Goal: Register for event/course

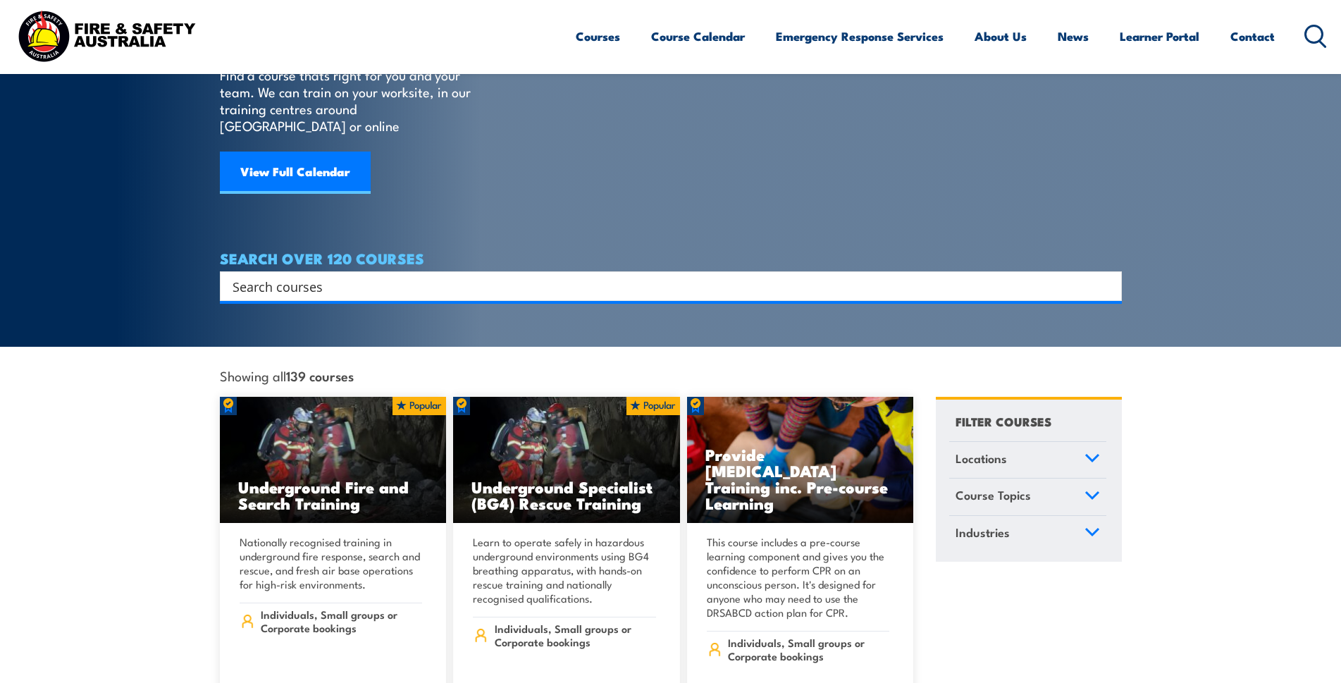
scroll to position [141, 0]
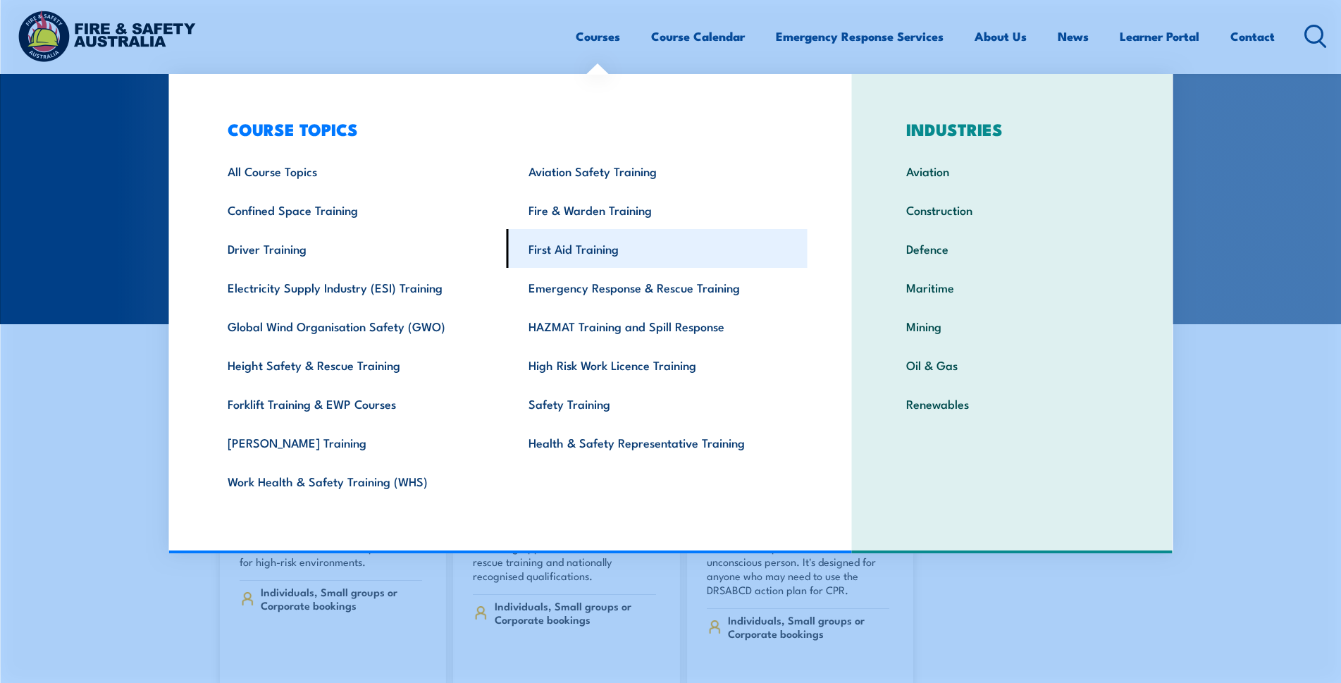
click at [615, 249] on link "First Aid Training" at bounding box center [657, 248] width 301 height 39
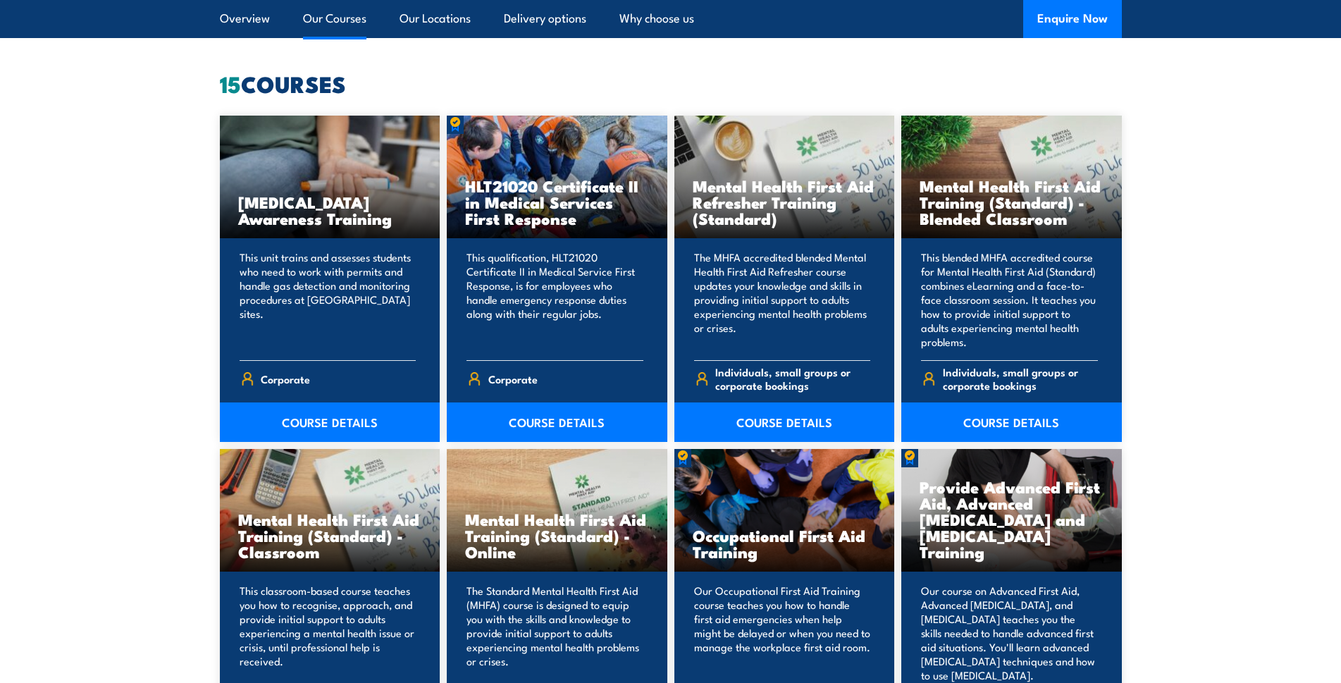
scroll to position [1058, 0]
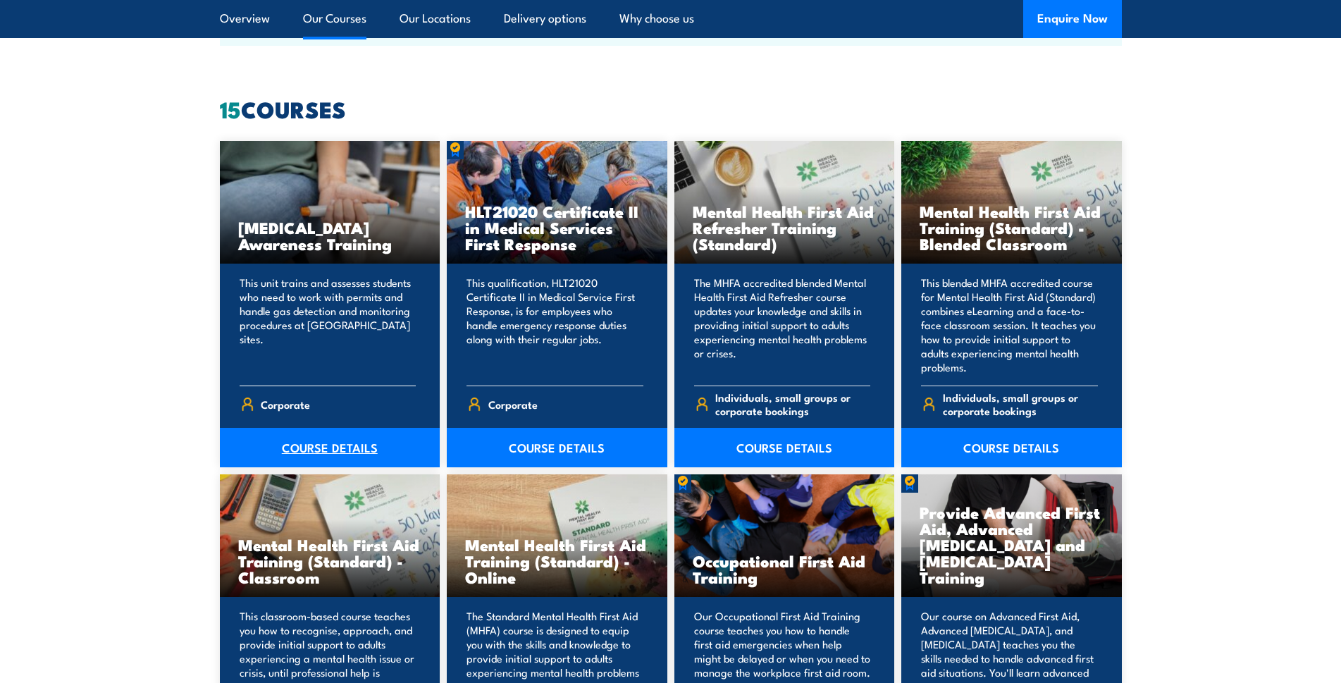
click at [369, 455] on link "COURSE DETAILS" at bounding box center [330, 447] width 221 height 39
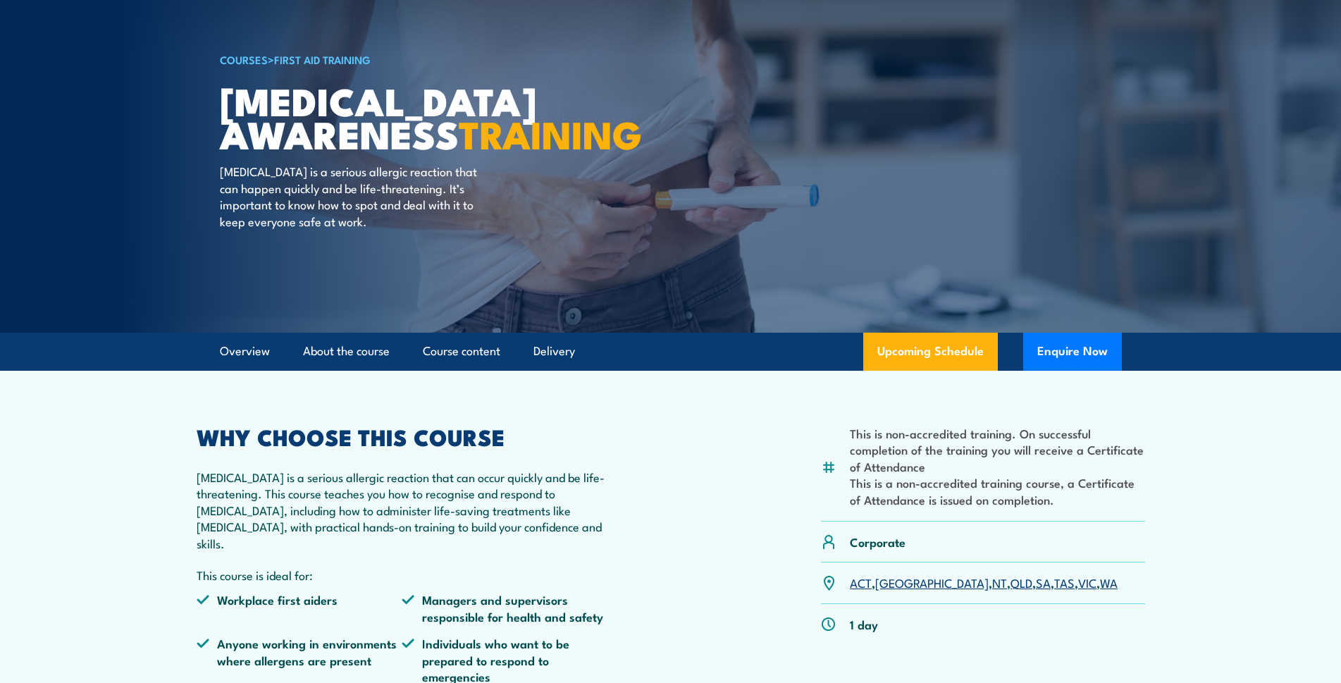
scroll to position [70, 0]
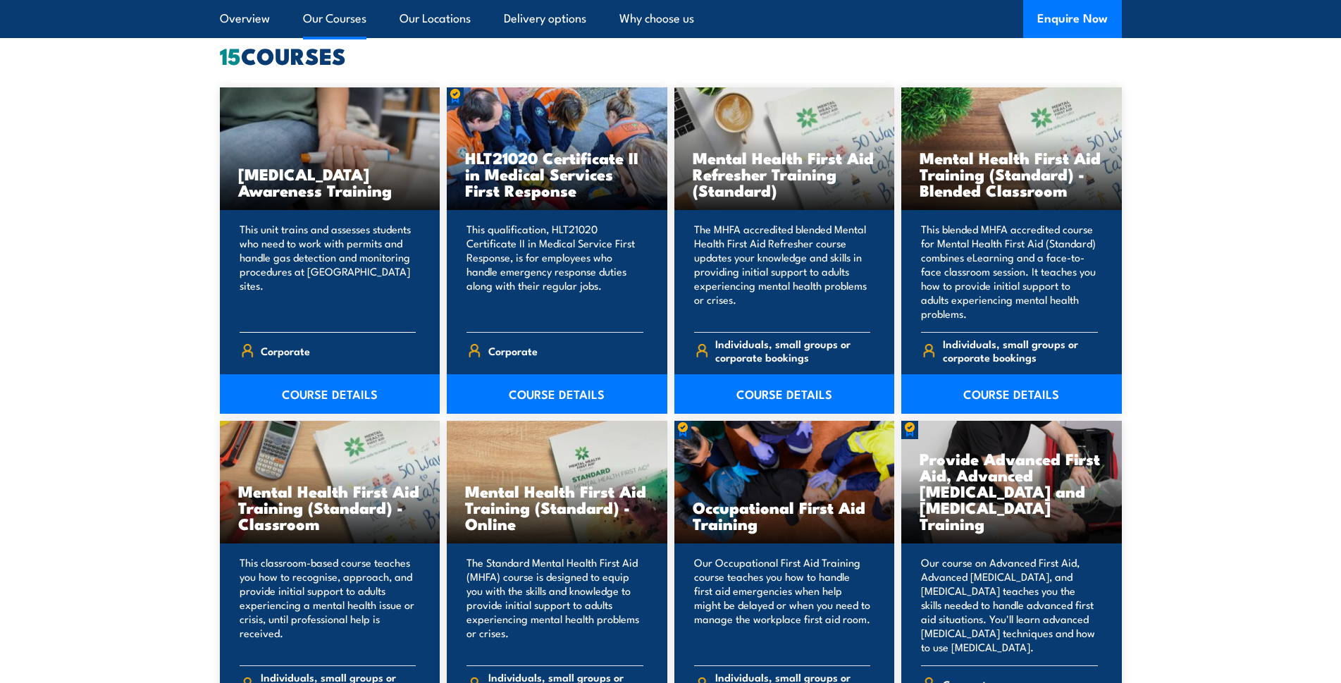
scroll to position [1240, 0]
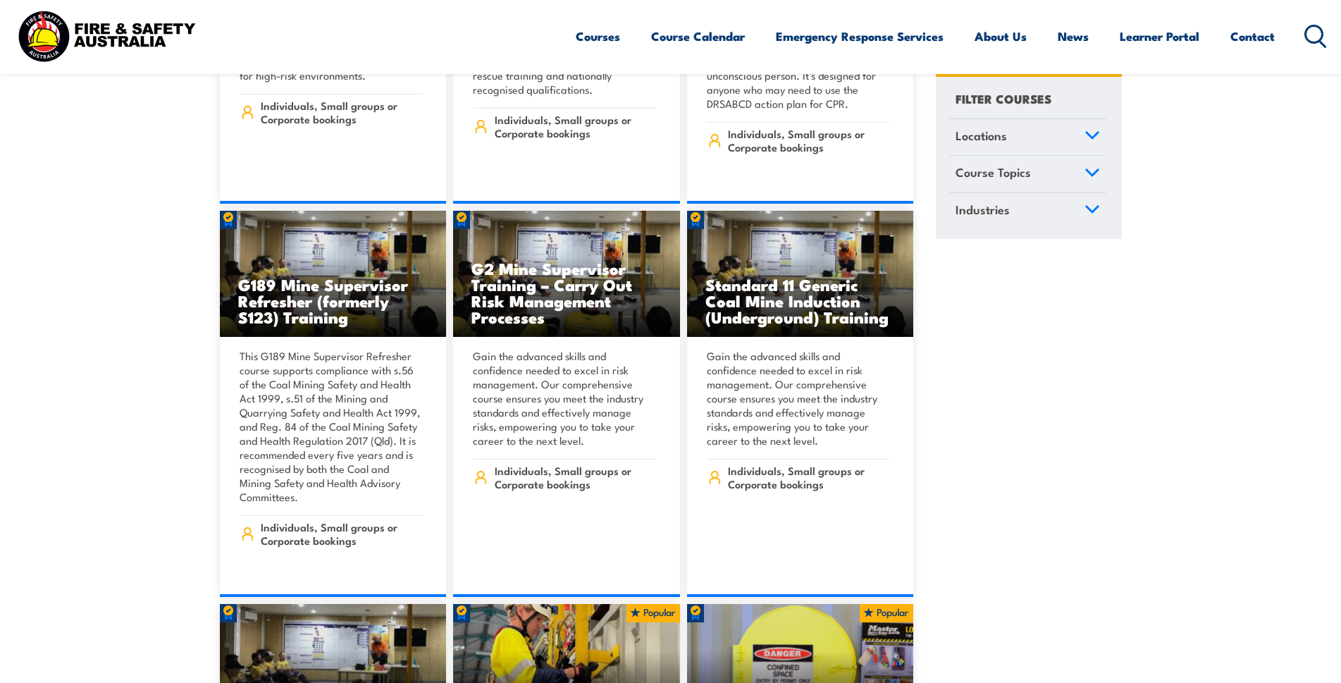
scroll to position [846, 0]
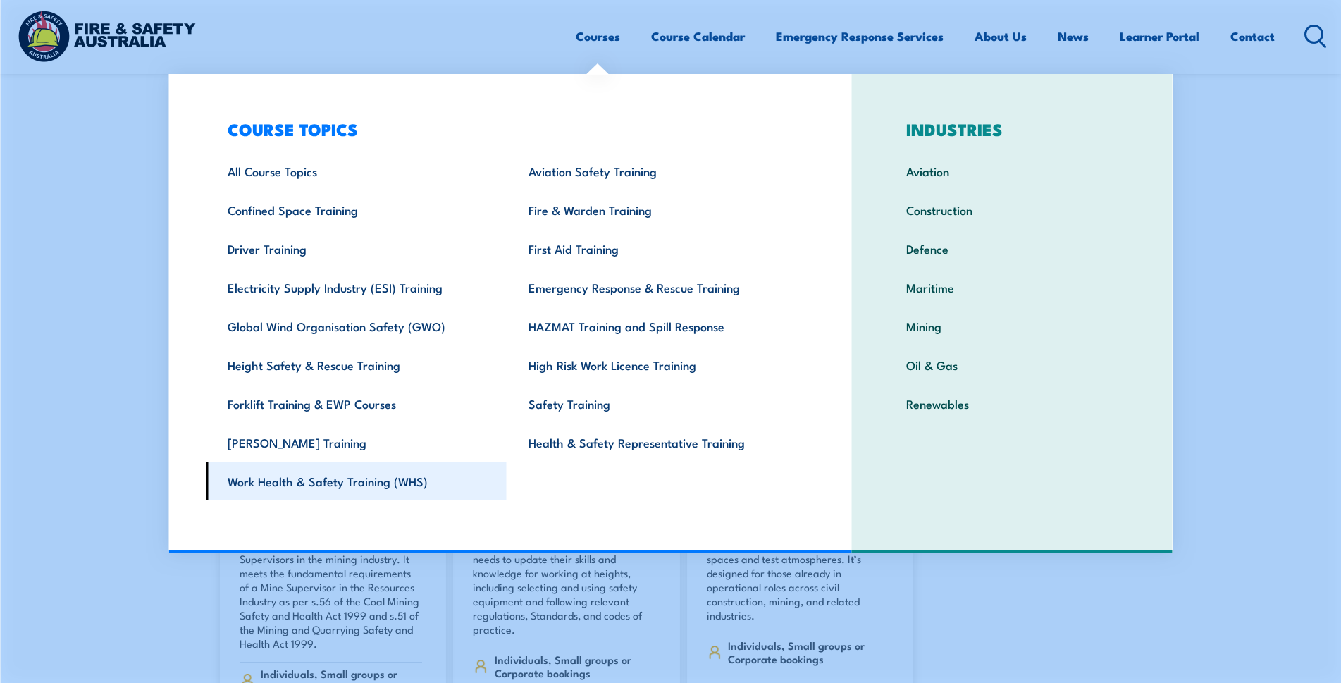
click at [356, 488] on link "Work Health & Safety Training (WHS)" at bounding box center [356, 481] width 301 height 39
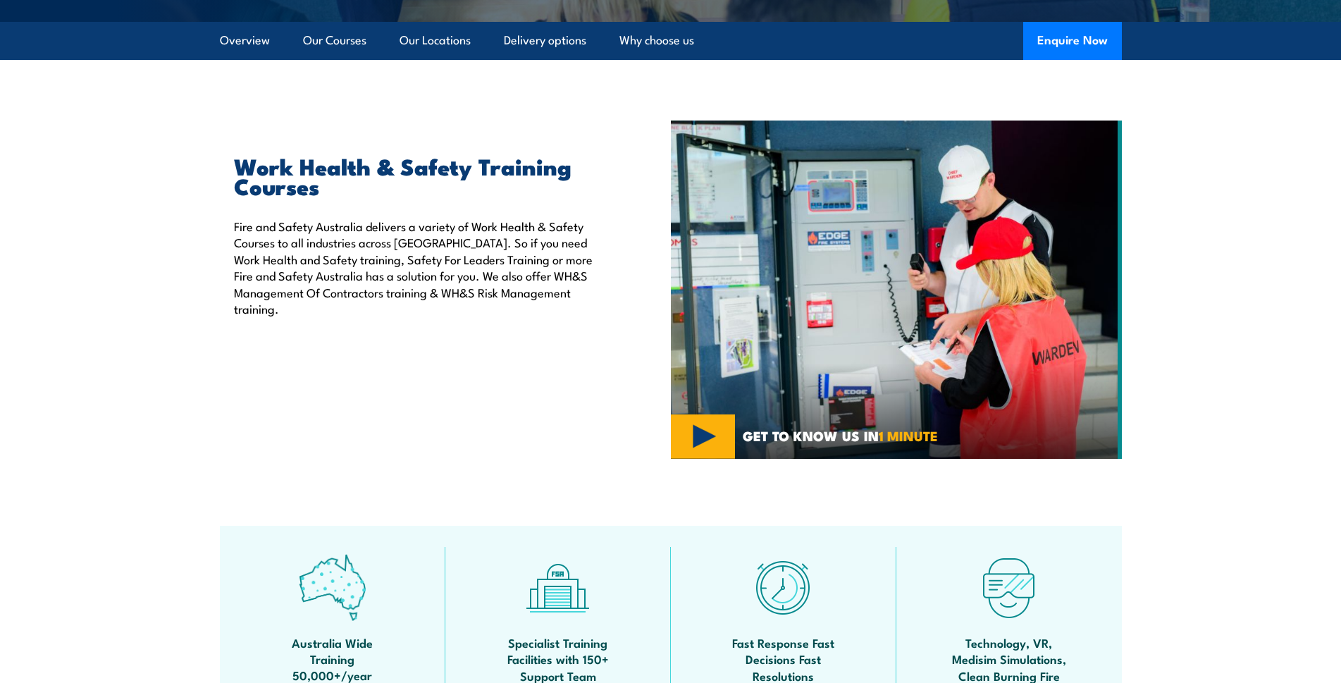
scroll to position [212, 0]
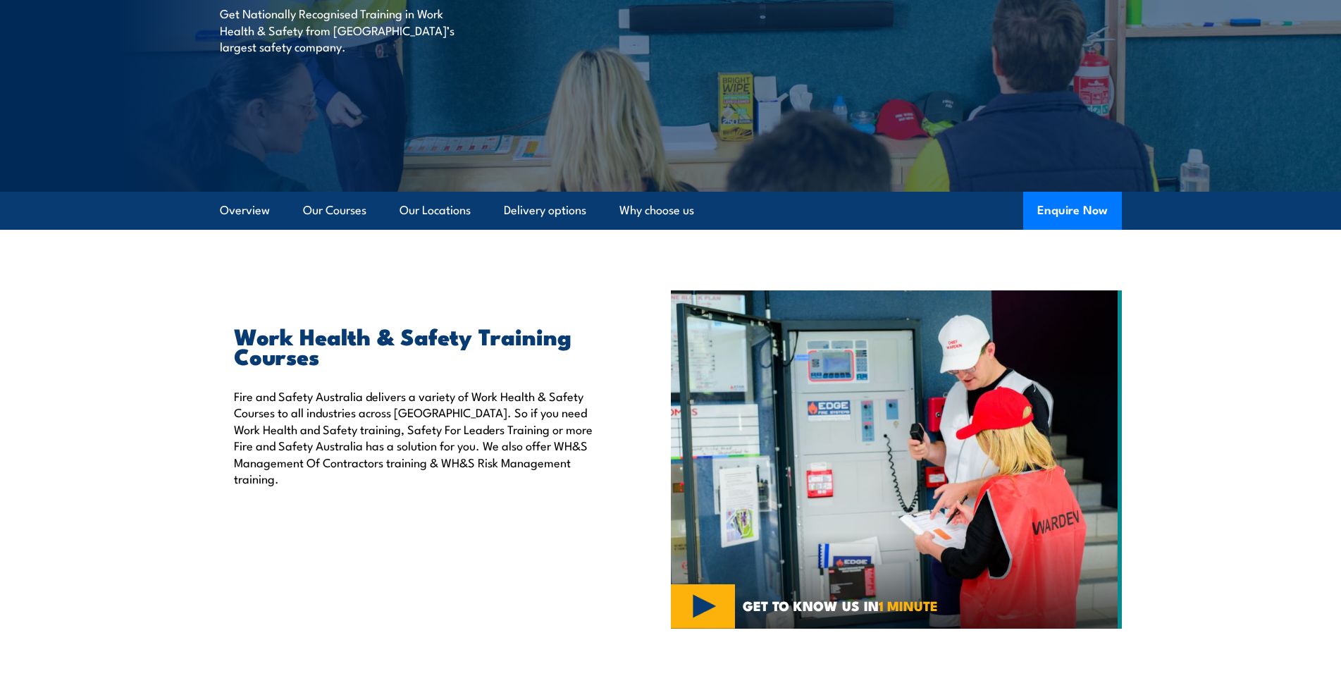
click at [705, 605] on img at bounding box center [896, 459] width 451 height 338
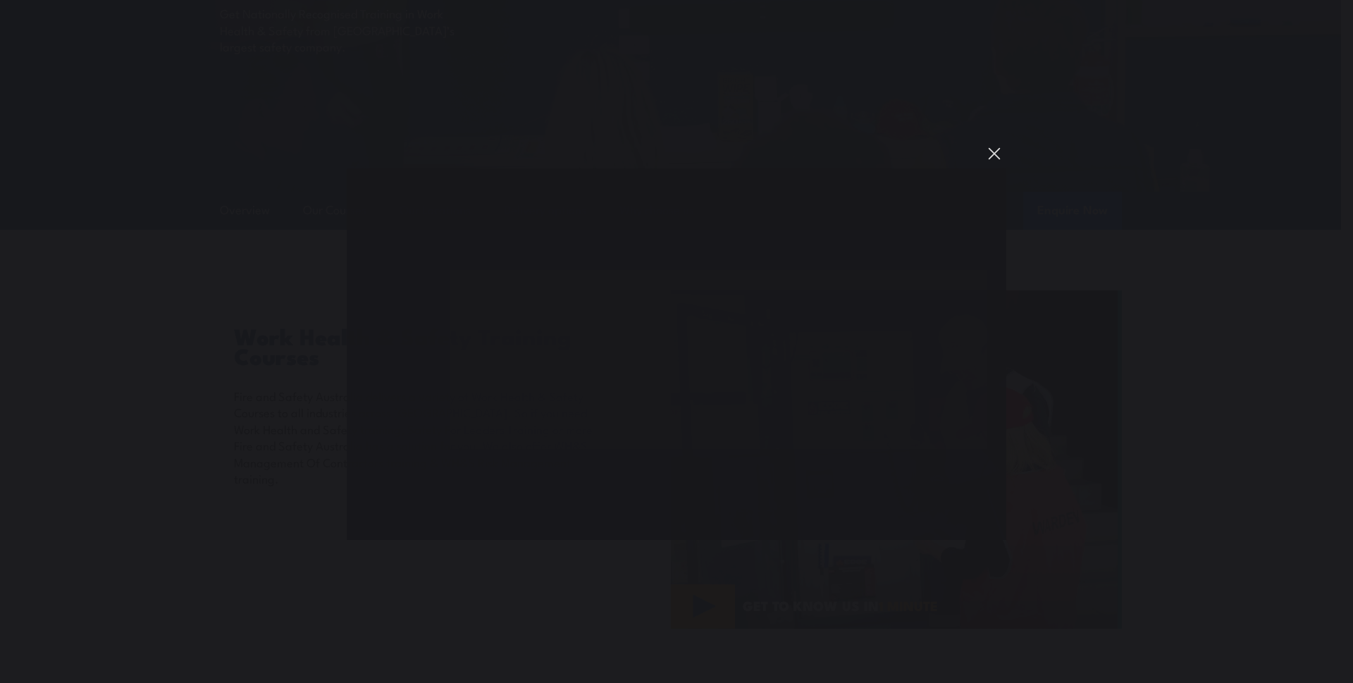
click at [996, 149] on button "You can close this modal content with the ESC key" at bounding box center [994, 154] width 24 height 24
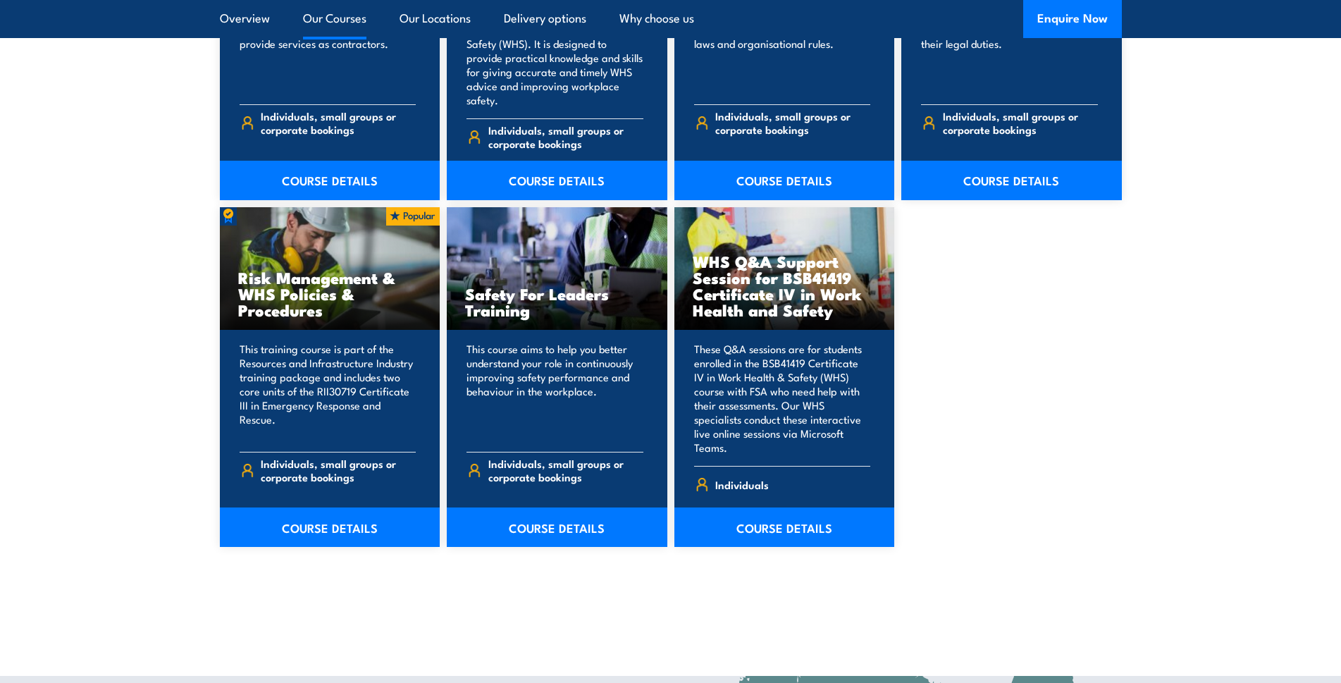
scroll to position [1340, 0]
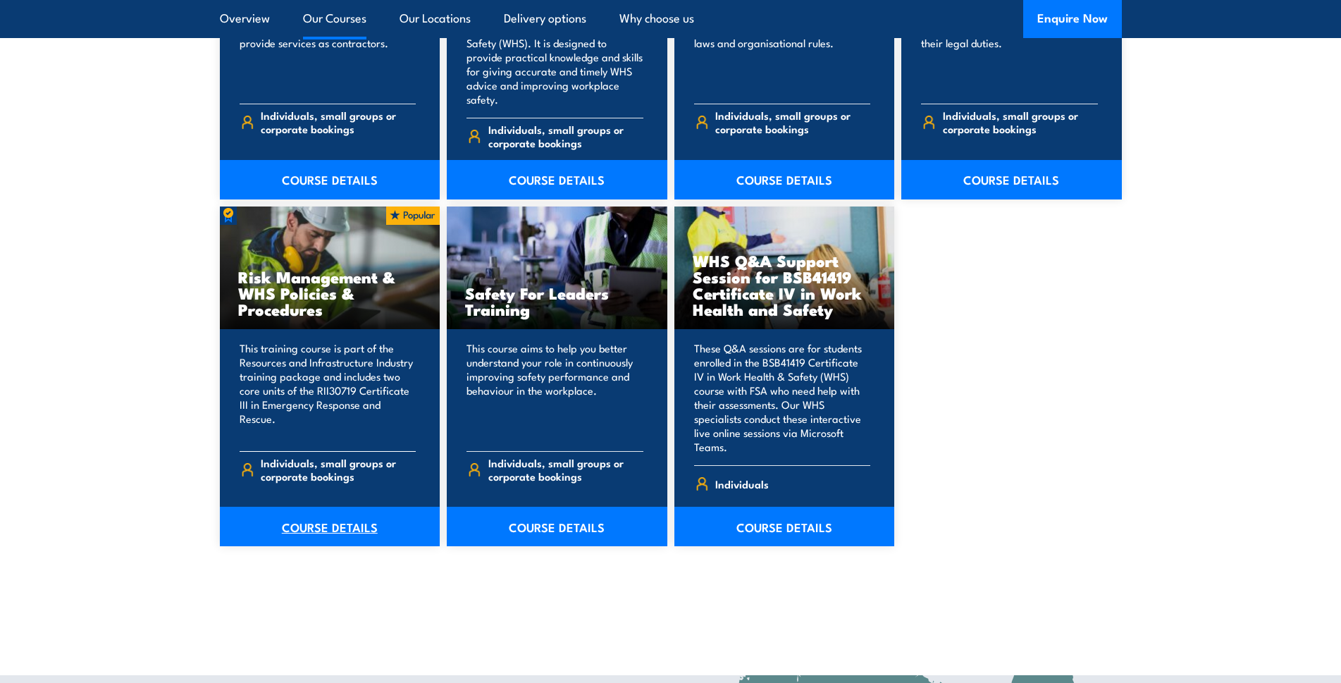
click at [362, 507] on link "COURSE DETAILS" at bounding box center [330, 526] width 221 height 39
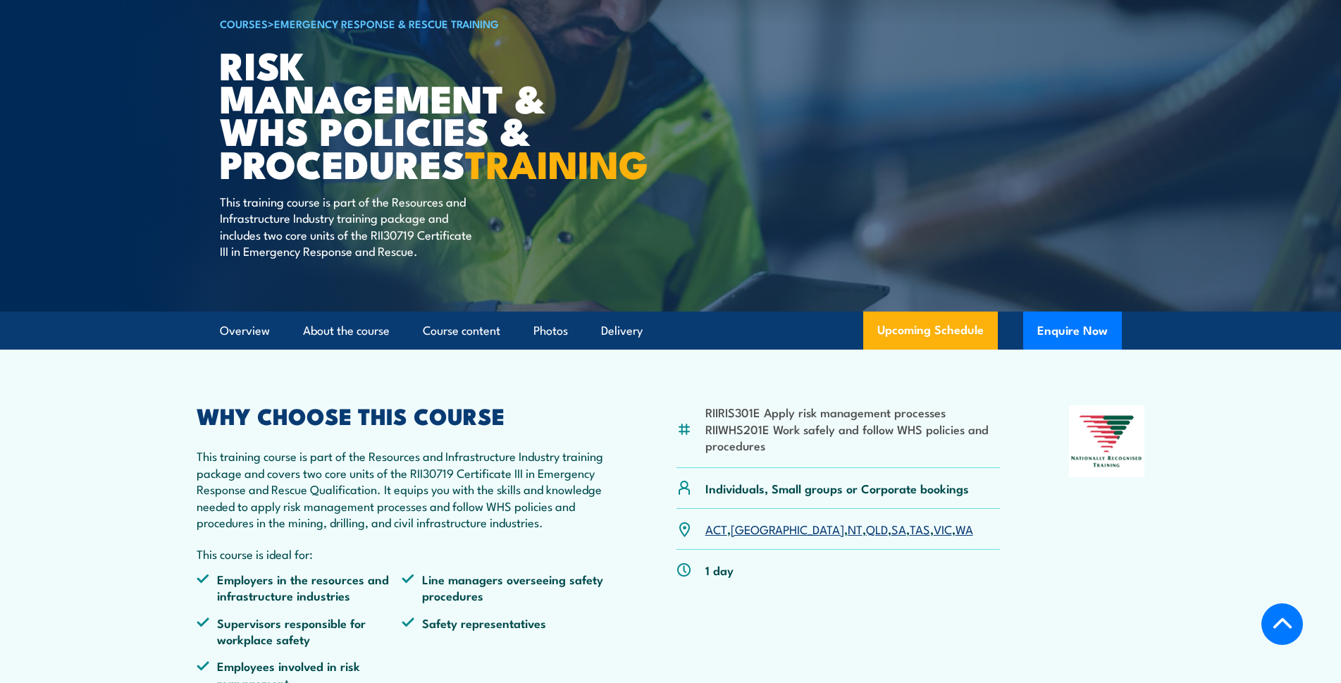
scroll to position [283, 0]
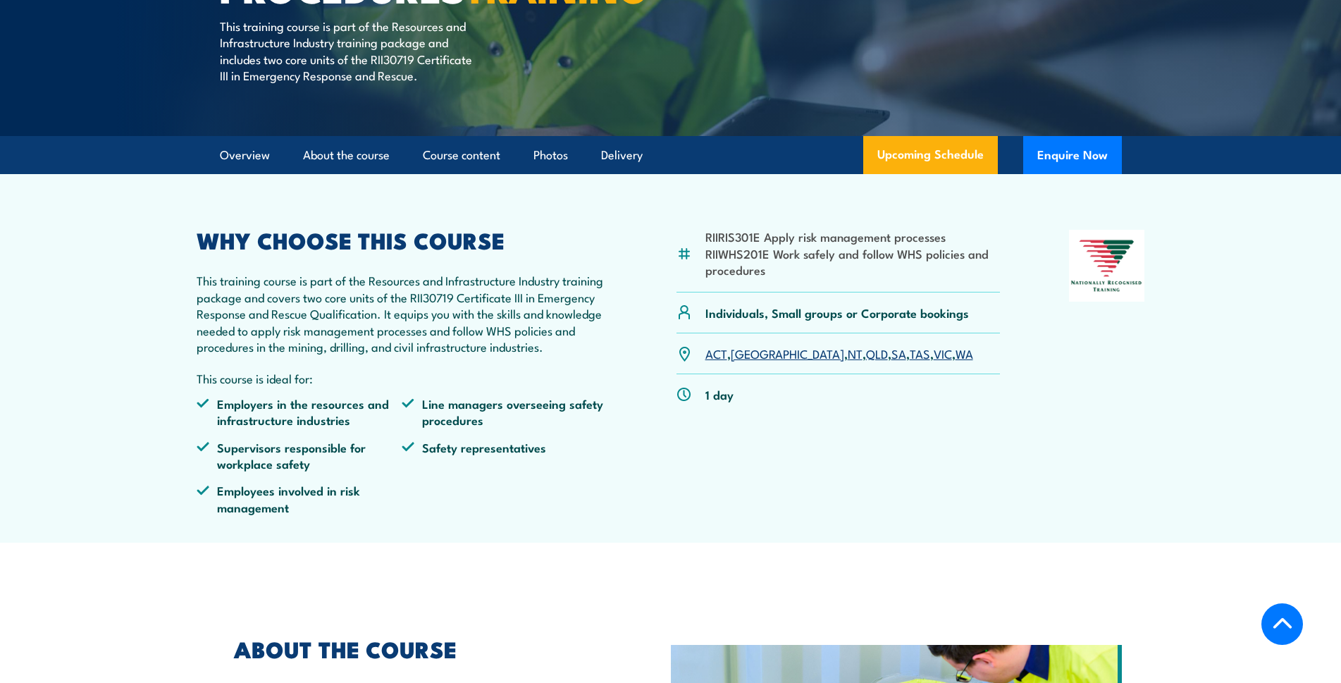
click at [751, 362] on link "[GEOGRAPHIC_DATA]" at bounding box center [787, 353] width 113 height 17
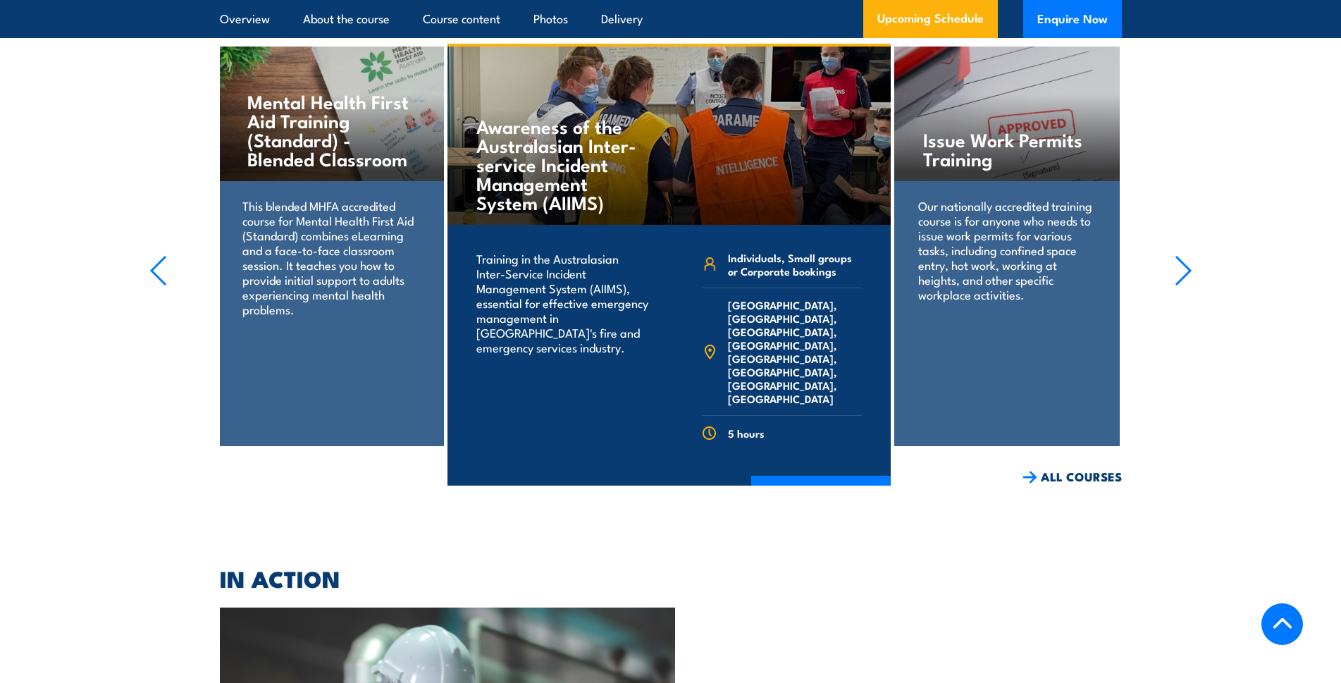
scroll to position [2475, 0]
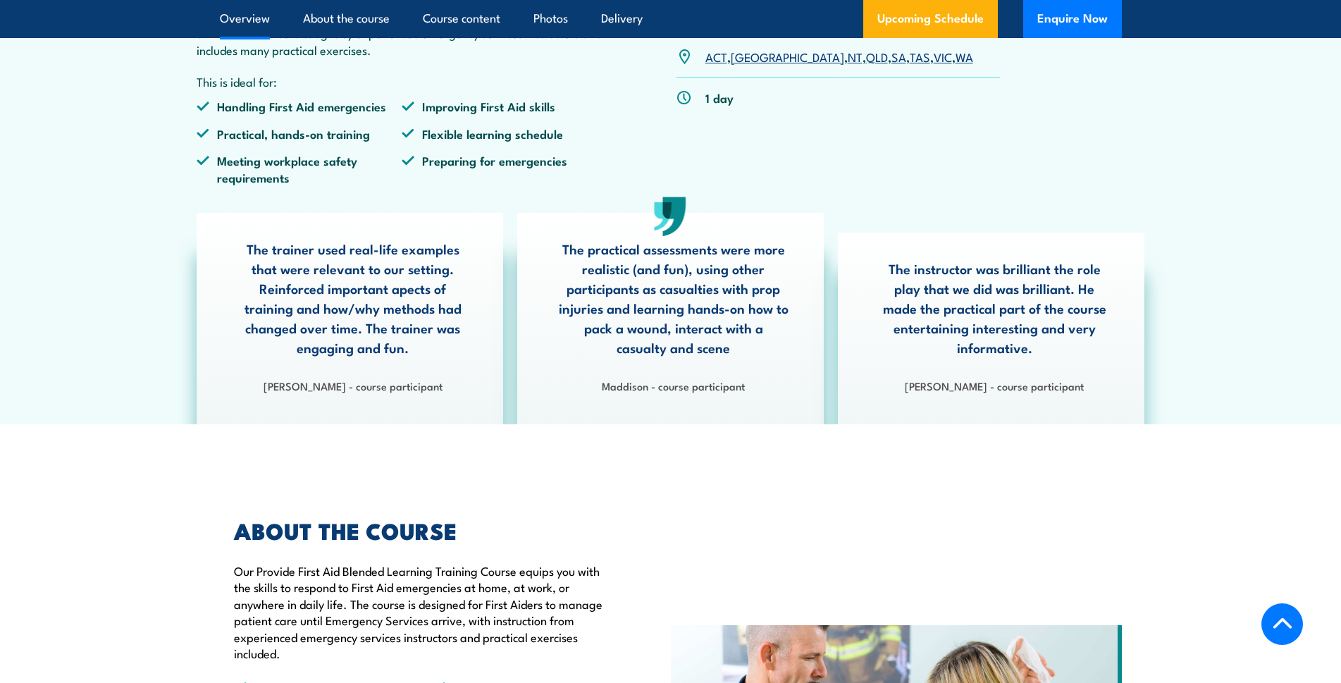
scroll to position [142, 0]
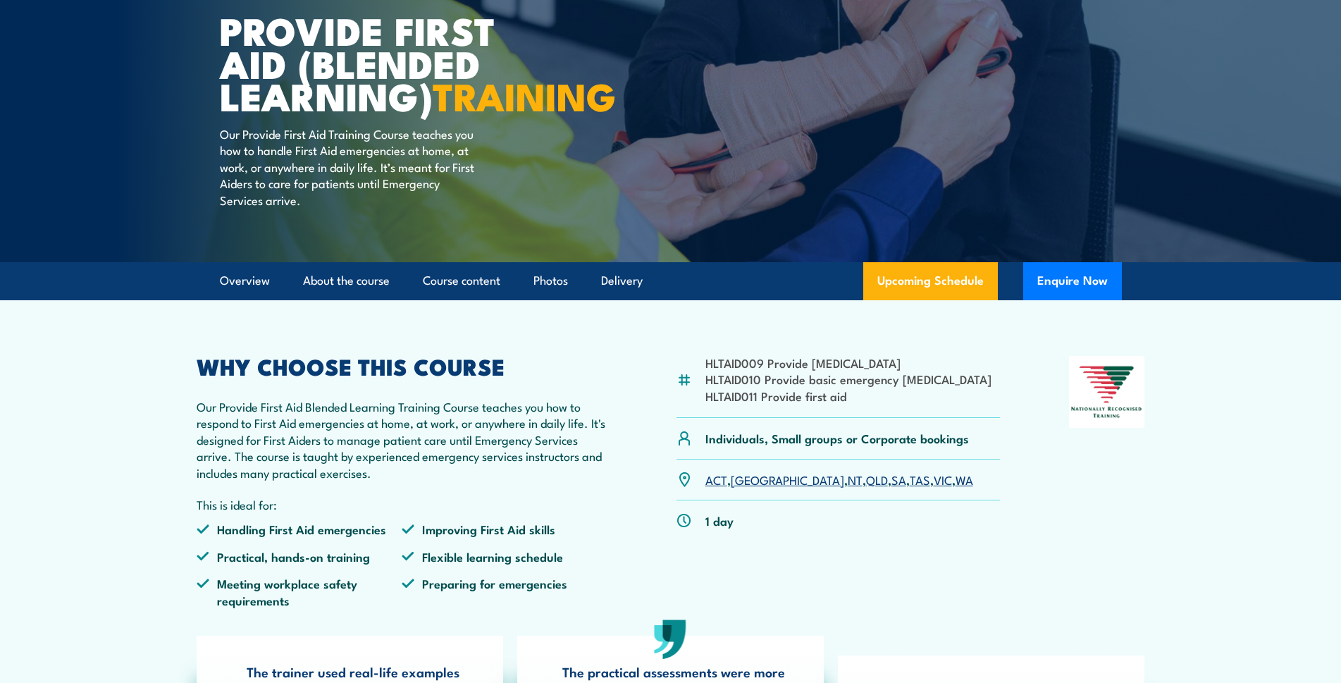
click at [744, 488] on link "[GEOGRAPHIC_DATA]" at bounding box center [787, 479] width 113 height 17
click at [749, 488] on link "[GEOGRAPHIC_DATA]" at bounding box center [787, 479] width 113 height 17
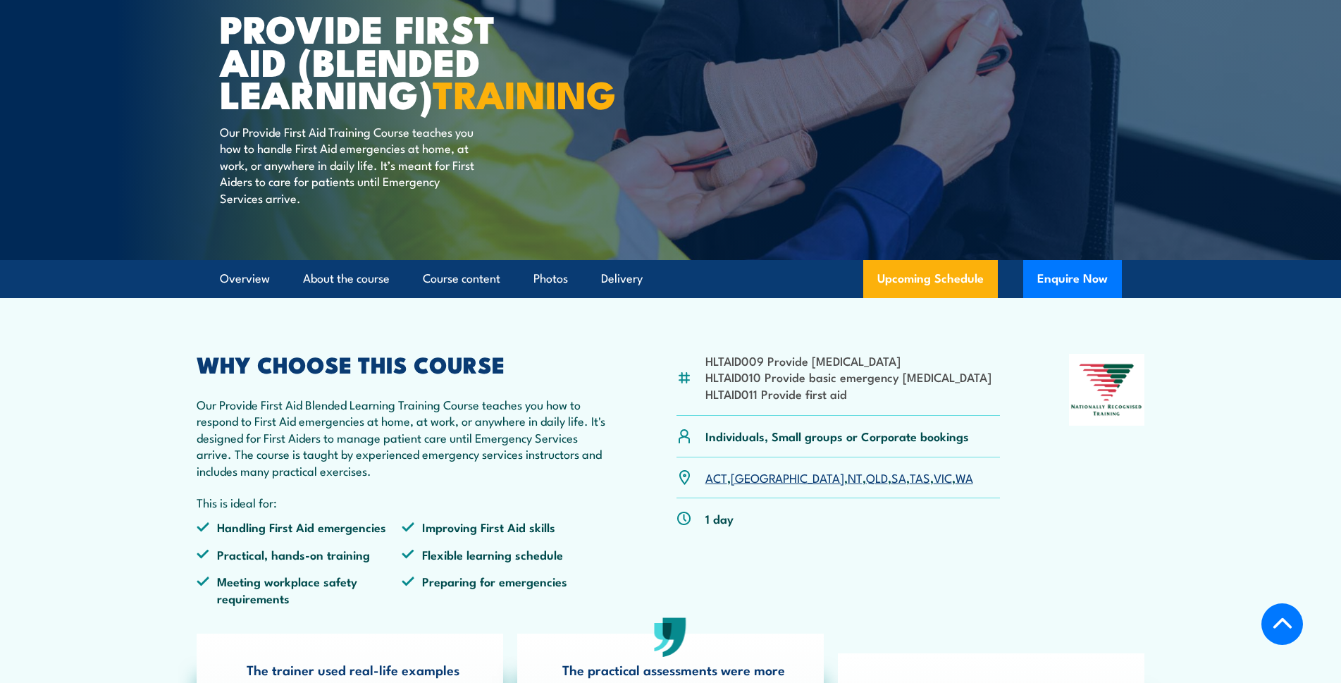
scroll to position [283, 0]
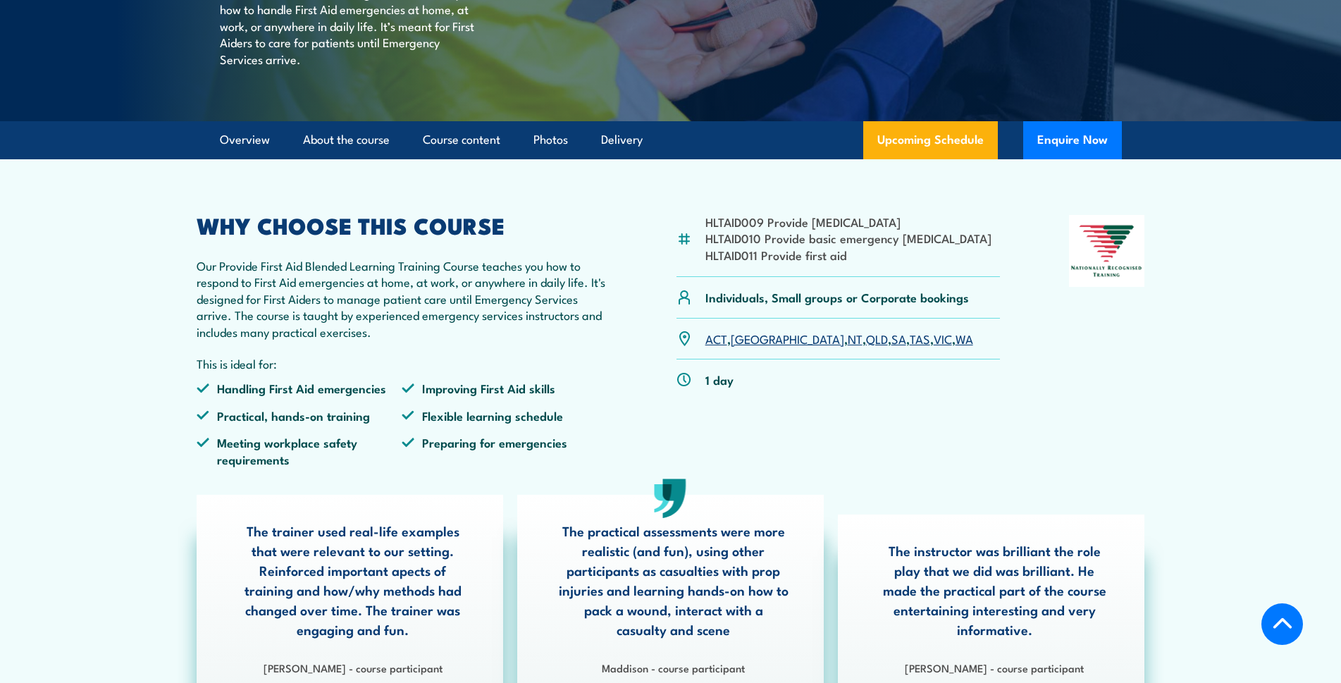
click at [750, 347] on link "[GEOGRAPHIC_DATA]" at bounding box center [787, 338] width 113 height 17
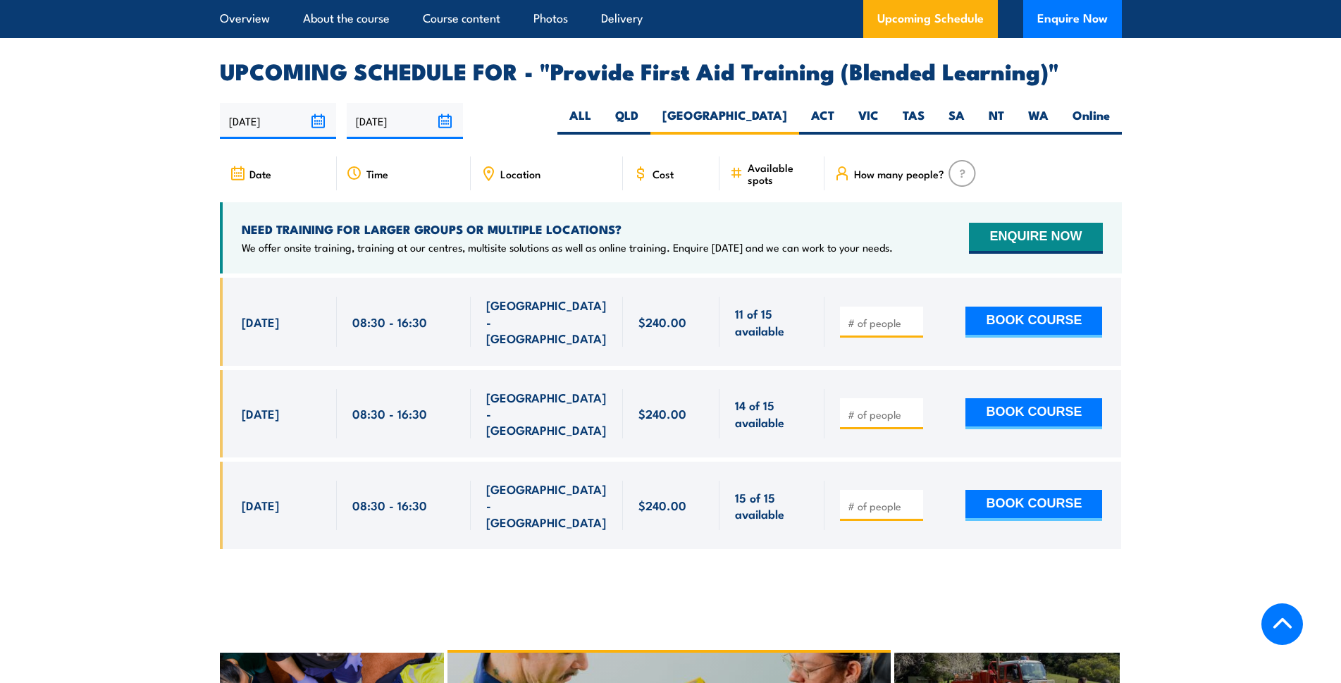
scroll to position [2651, 0]
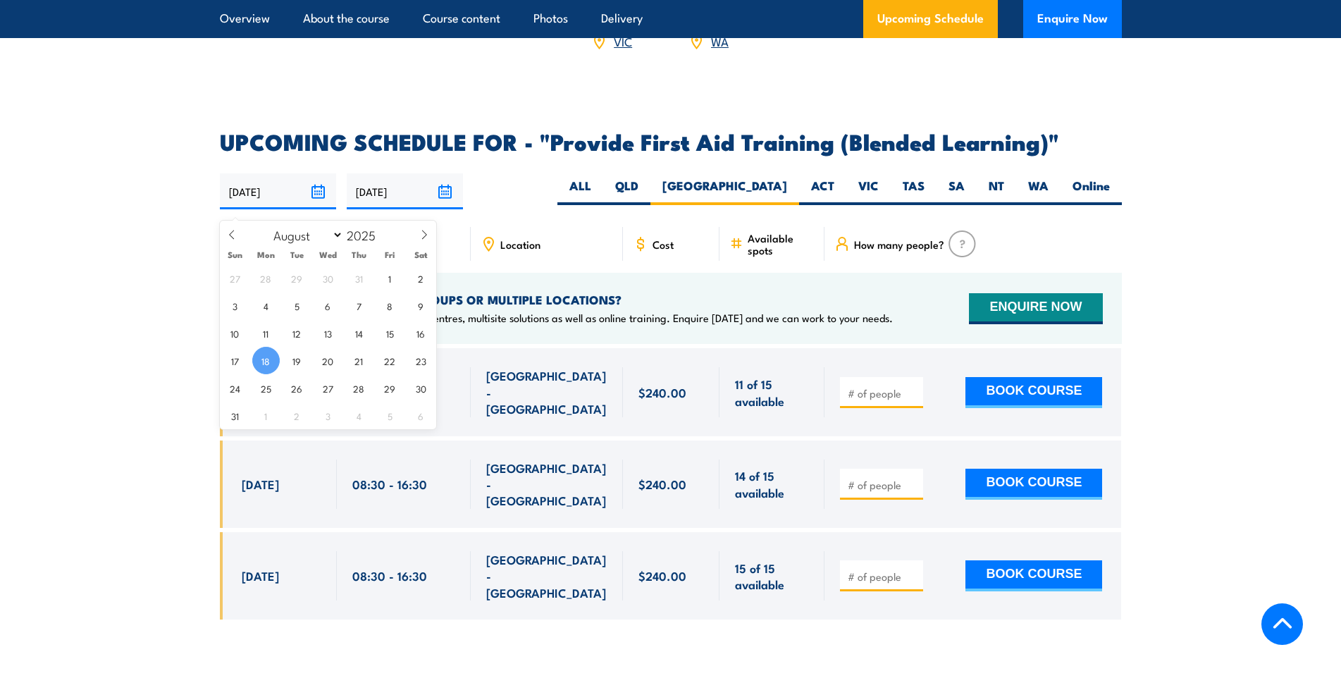
click at [319, 207] on input "[DATE]" at bounding box center [278, 191] width 116 height 36
click at [497, 209] on div "18/08/2025 14/02/2026" at bounding box center [671, 191] width 902 height 36
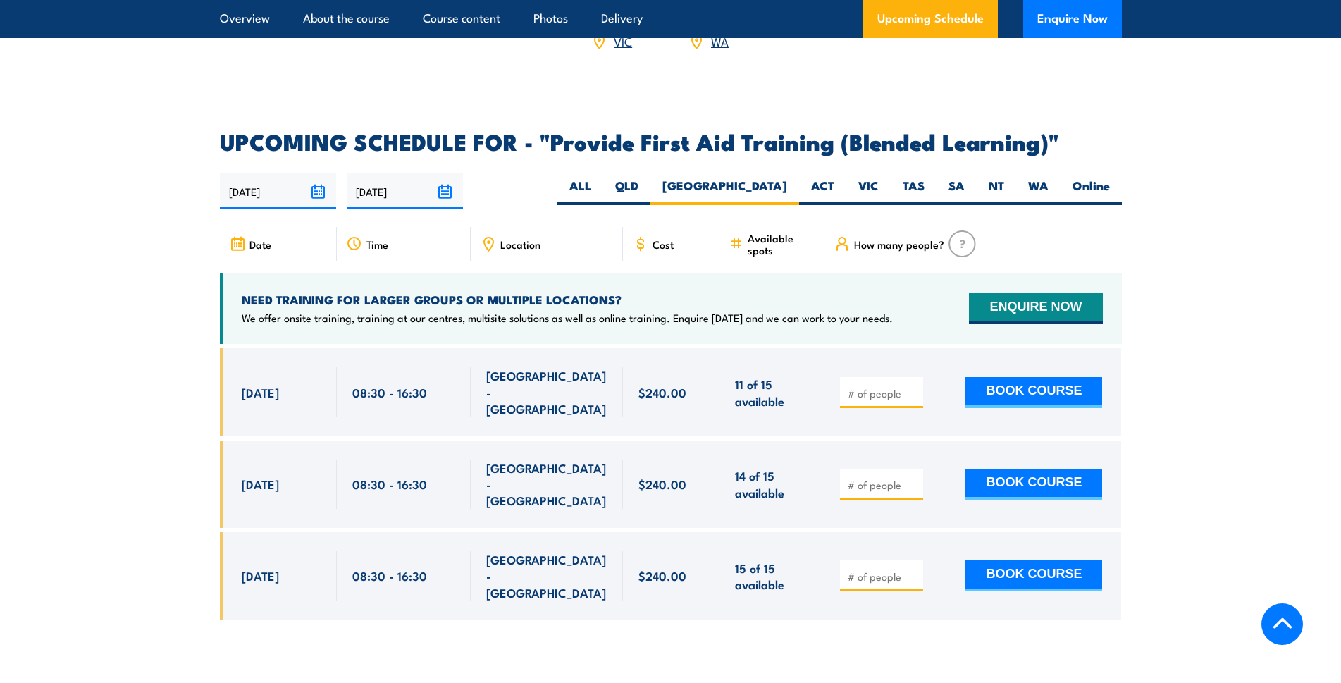
scroll to position [2722, 0]
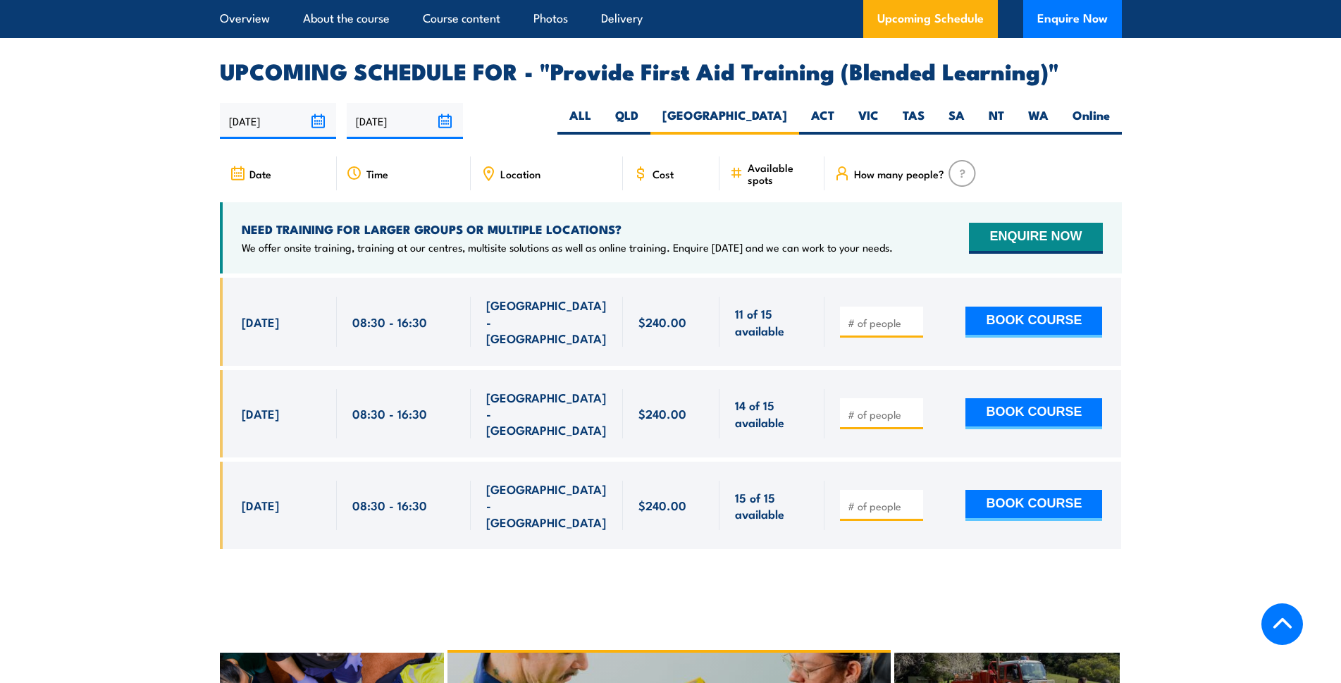
click at [871, 323] on input "number" at bounding box center [883, 323] width 70 height 14
type input "5"
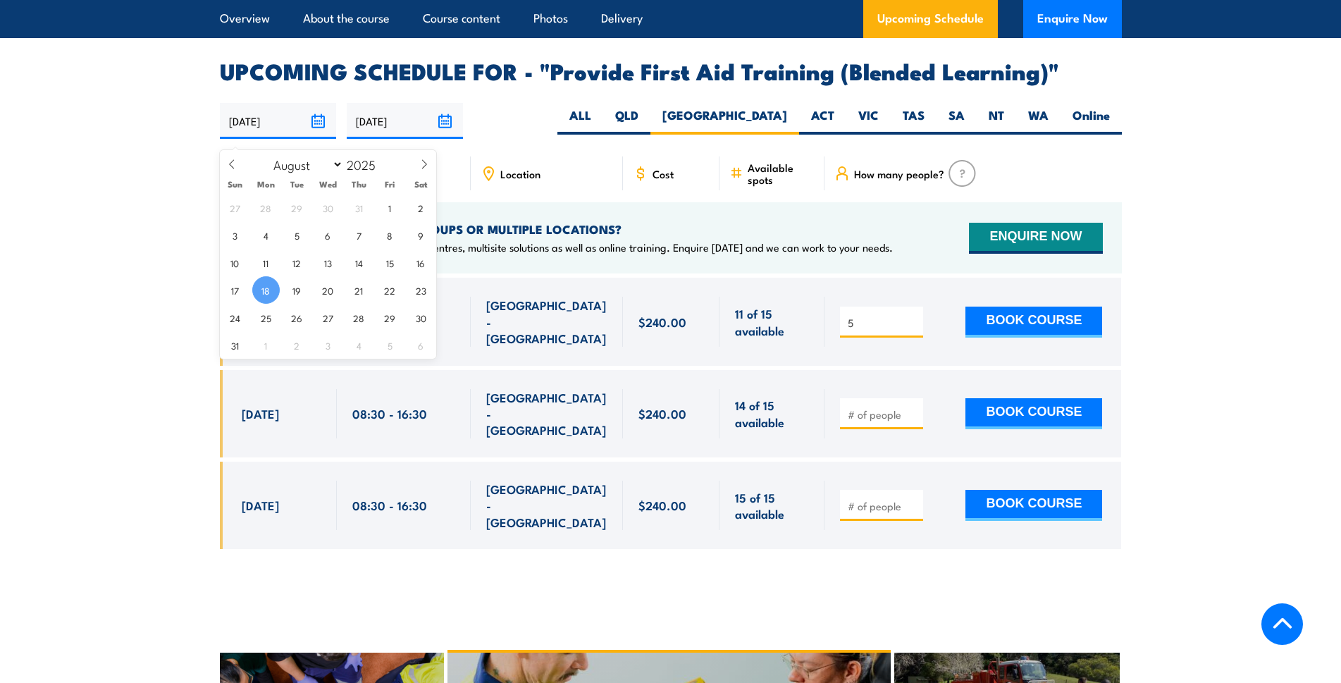
click at [278, 135] on input "[DATE]" at bounding box center [278, 121] width 116 height 36
click at [387, 204] on span "1" at bounding box center [389, 207] width 27 height 27
type input "[DATE]"
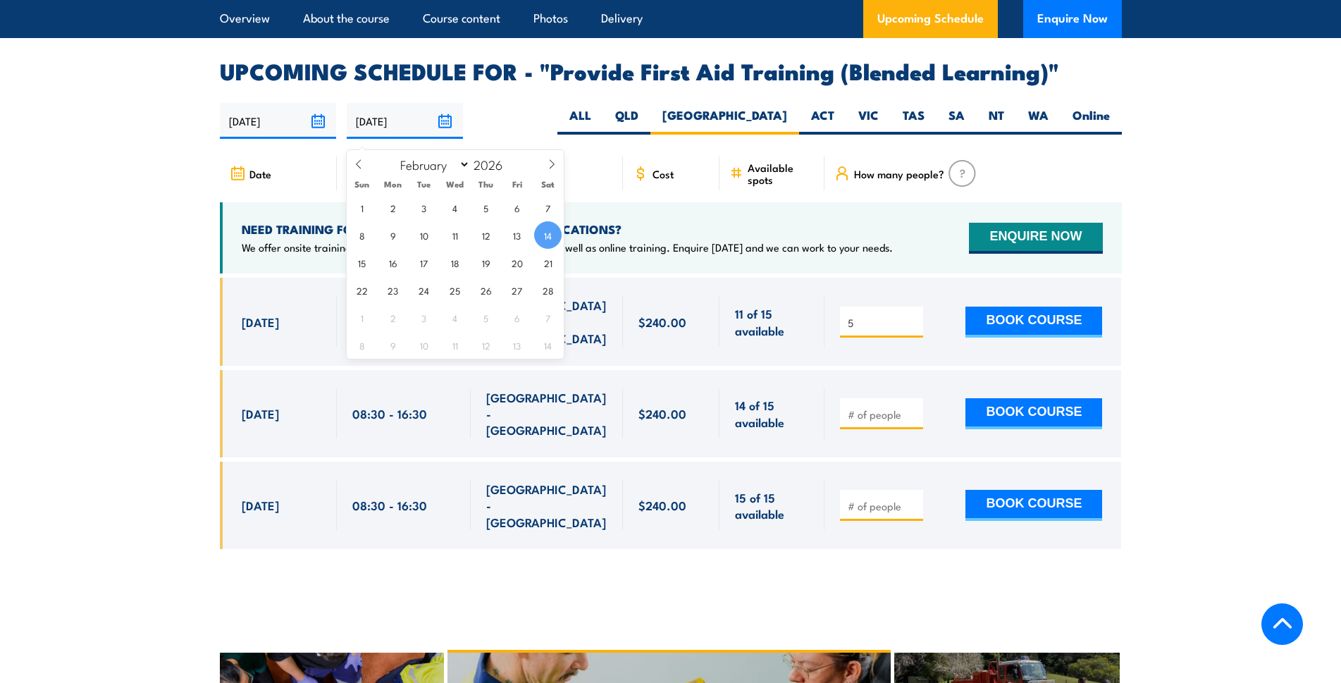
click at [441, 125] on input "14/02/2026" at bounding box center [405, 121] width 116 height 36
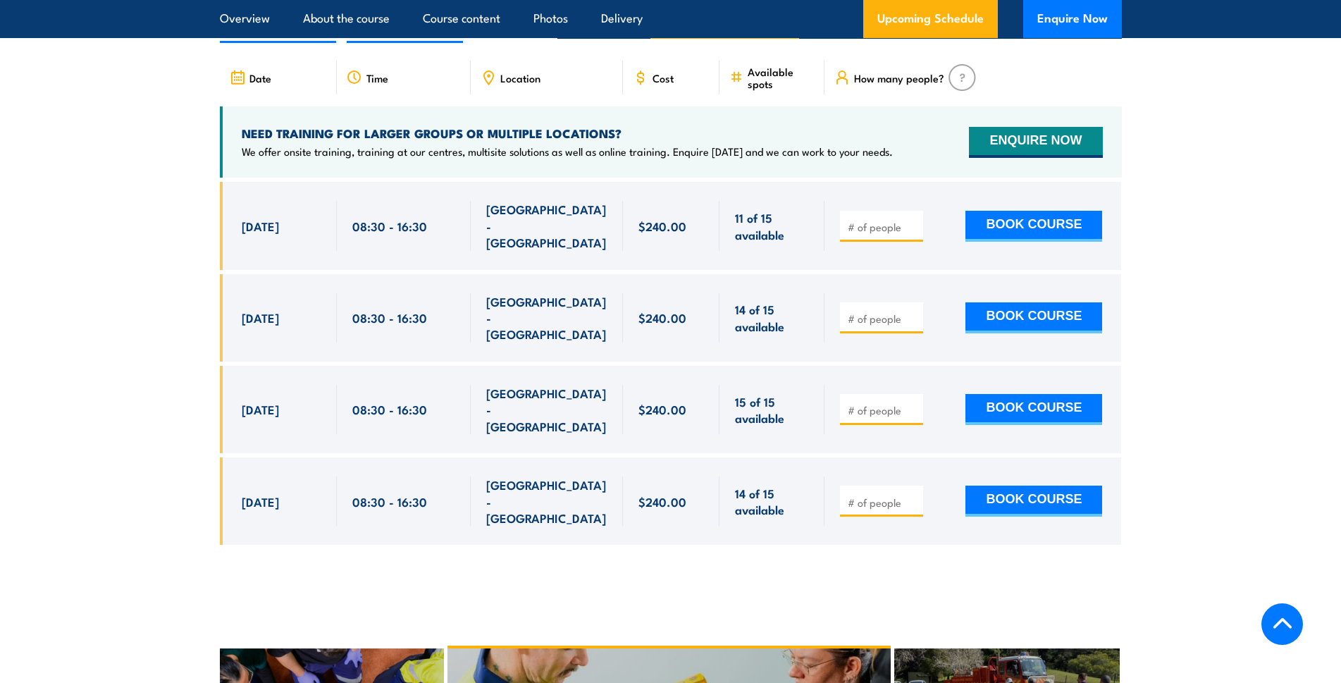
scroll to position [2756, 0]
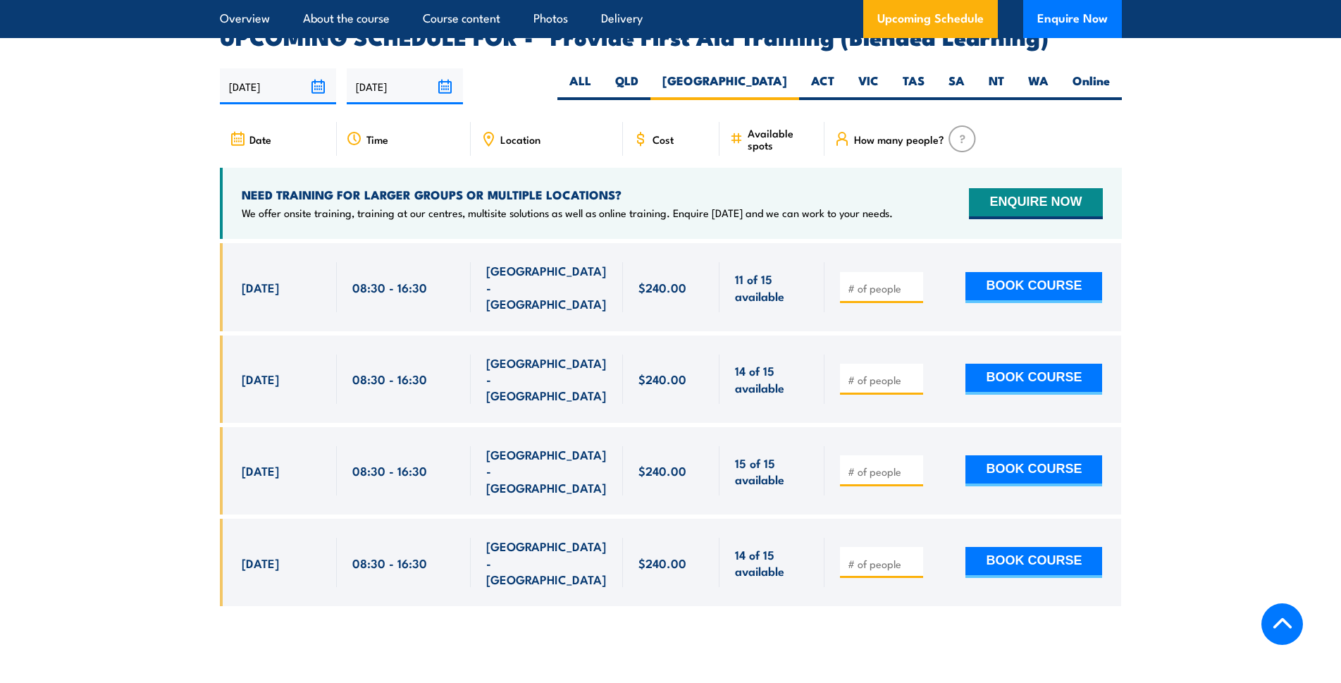
click at [440, 99] on input "[DATE]" at bounding box center [405, 86] width 116 height 36
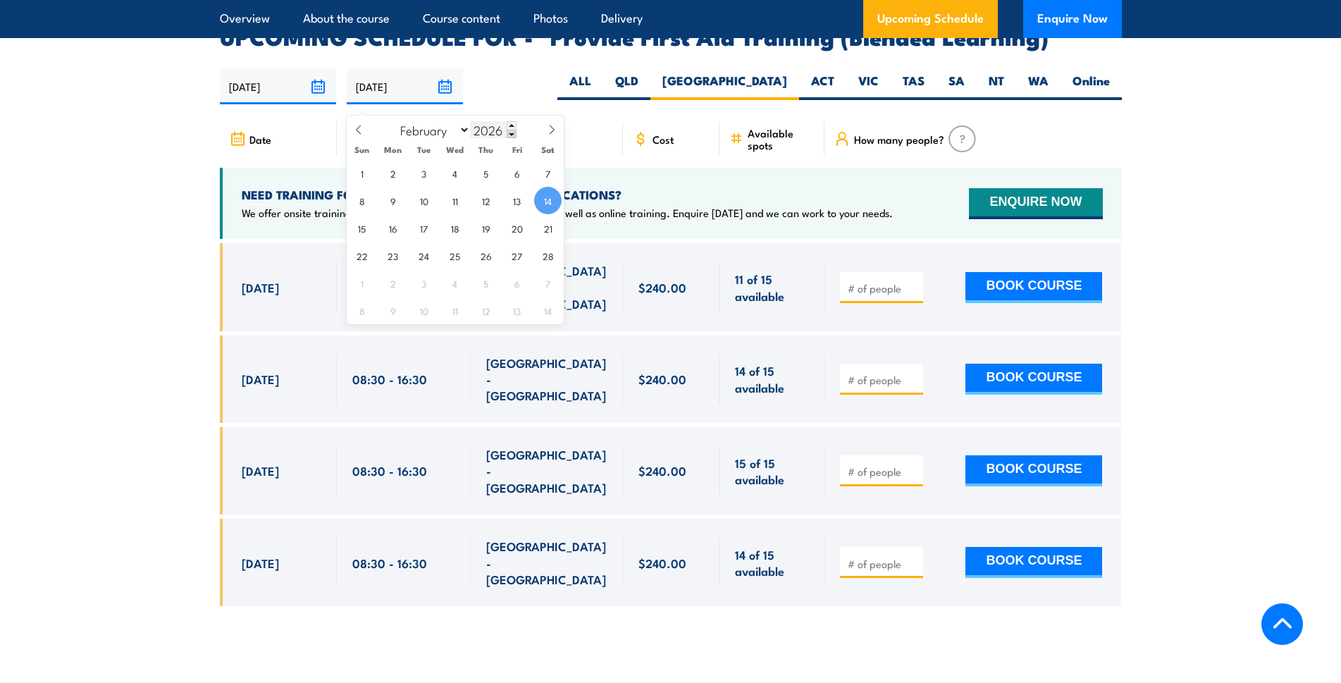
click at [512, 134] on span at bounding box center [512, 134] width 10 height 8
type input "2025"
click at [417, 127] on select "January February March April May June July August September October November De…" at bounding box center [431, 130] width 77 height 18
select select "7"
click at [393, 121] on select "January February March April May June July August September October November De…" at bounding box center [431, 130] width 77 height 18
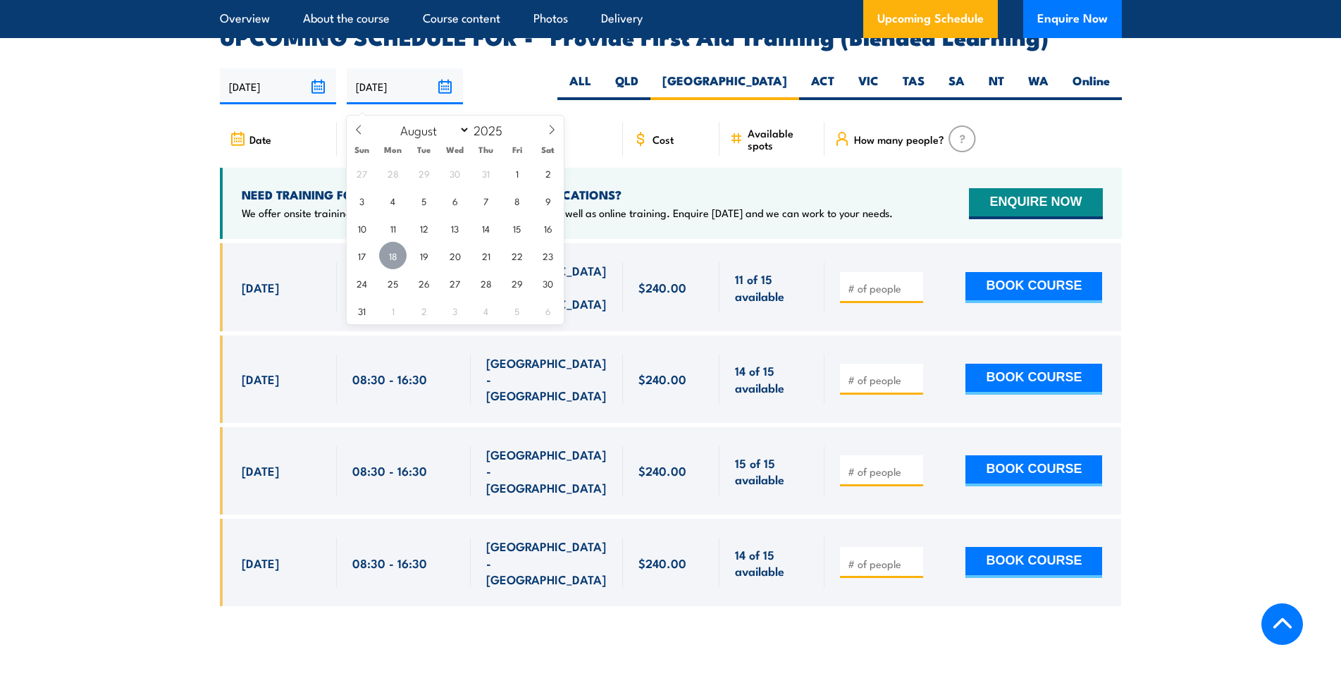
click at [395, 253] on span "18" at bounding box center [392, 255] width 27 height 27
type input "[DATE]"
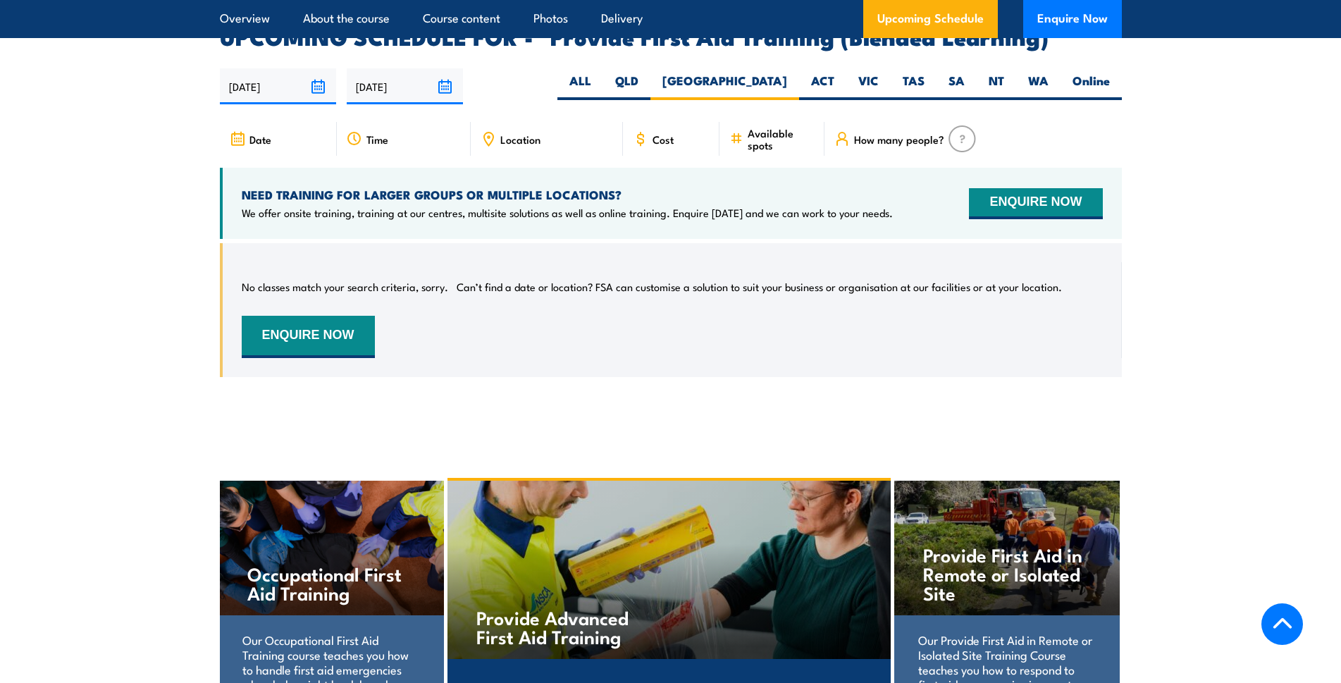
scroll to position [2538, 0]
